Goal: Transaction & Acquisition: Book appointment/travel/reservation

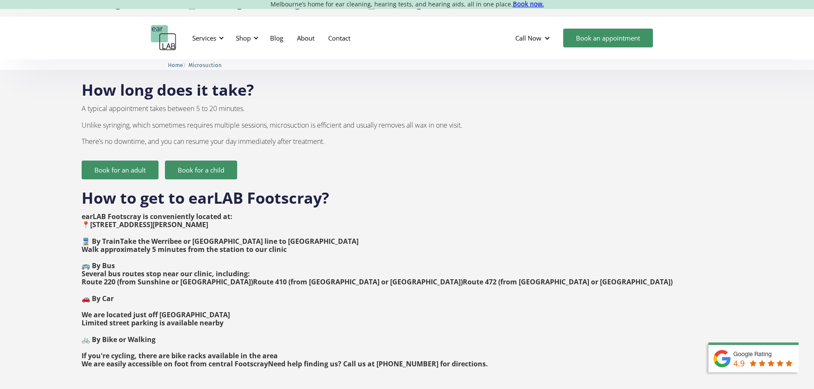
scroll to position [1539, 0]
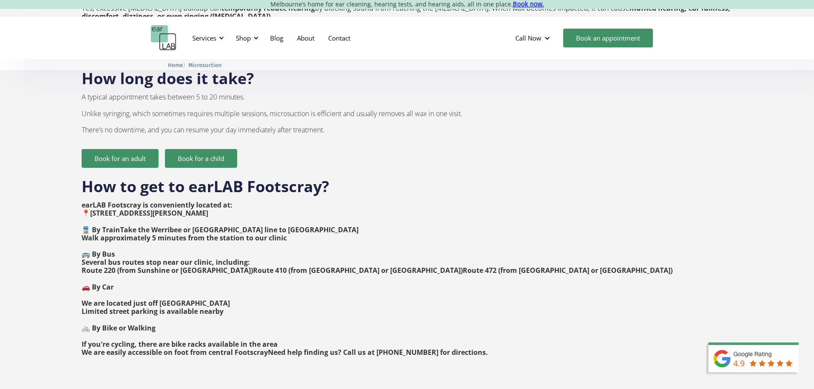
click at [102, 200] on strong "earLAB Footscray is conveniently located at: 📍Suite 4B, Level 1, 30 Eleanor Str…" at bounding box center [377, 278] width 591 height 157
drag, startPoint x: 102, startPoint y: 192, endPoint x: 265, endPoint y: 189, distance: 163.3
click at [265, 200] on strong "earLAB Footscray is conveniently located at: 📍Suite 4B, Level 1, 30 Eleanor Str…" at bounding box center [377, 278] width 591 height 157
click at [211, 292] on strong "earLAB Footscray is conveniently located at: 📍Suite 4B, Level 1, 30 Eleanor Str…" at bounding box center [377, 278] width 591 height 157
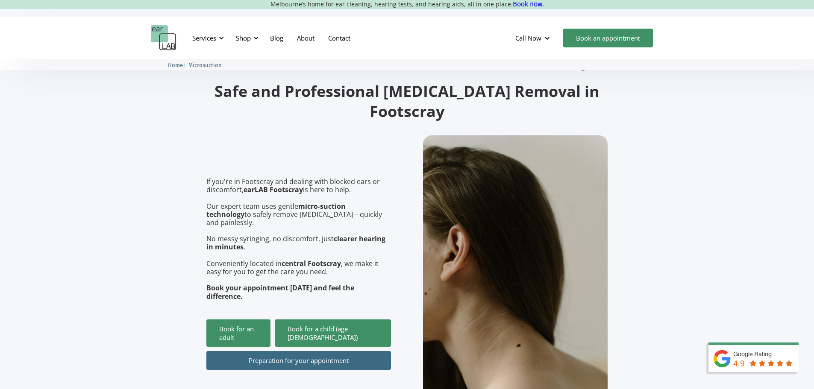
scroll to position [171, 0]
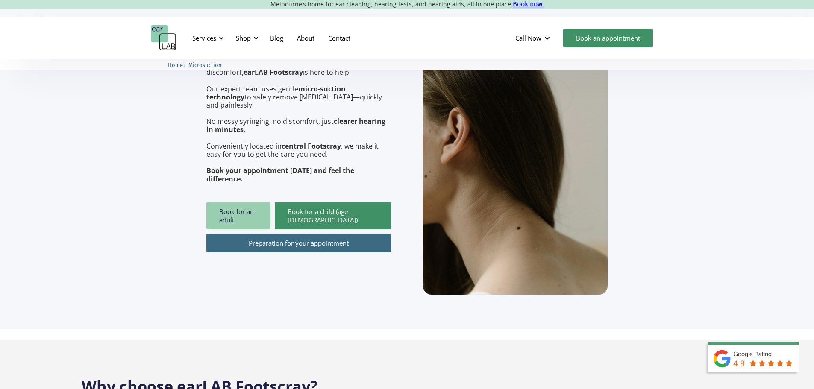
click at [256, 202] on link "Book for an adult" at bounding box center [238, 215] width 64 height 27
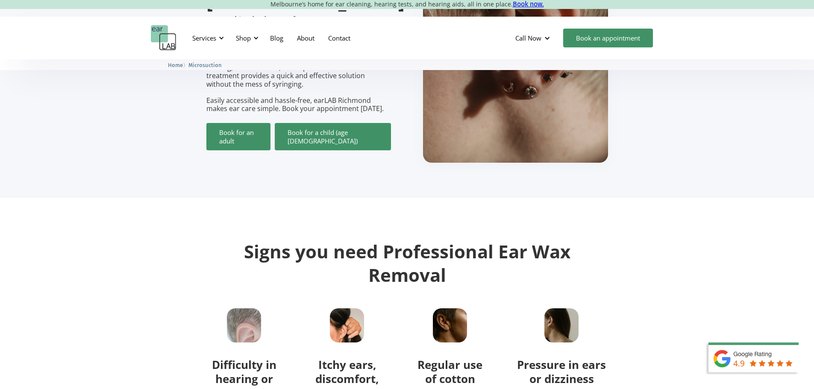
scroll to position [43, 0]
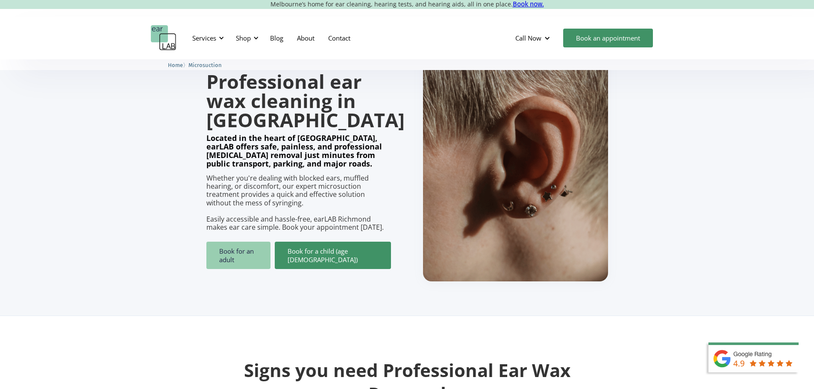
click at [245, 250] on link "Book for an adult" at bounding box center [238, 255] width 64 height 27
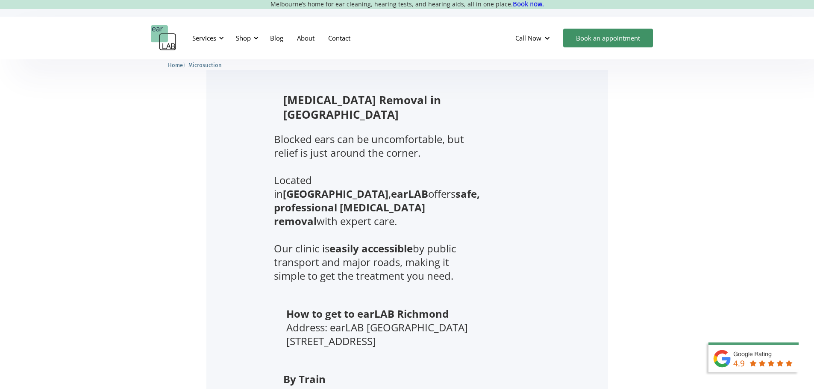
scroll to position [727, 0]
